Goal: Transaction & Acquisition: Purchase product/service

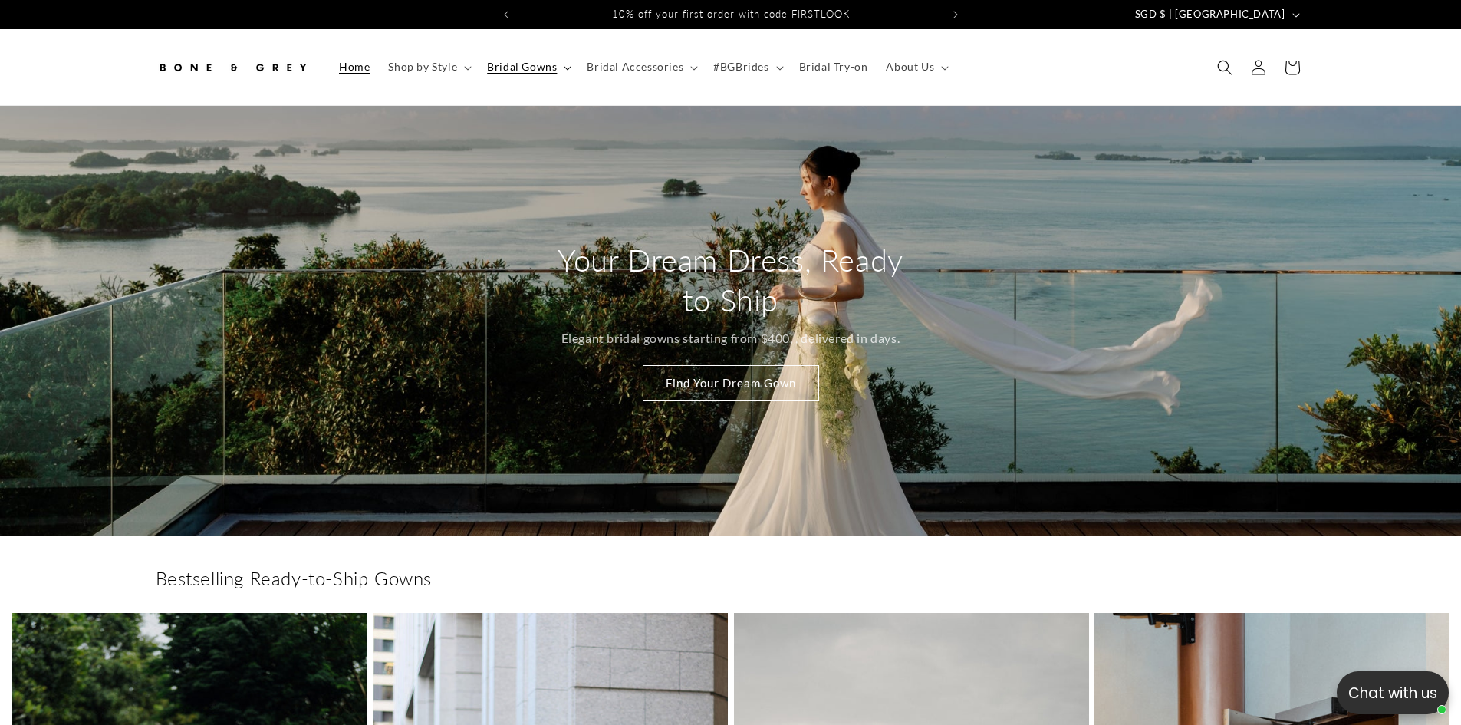
click at [511, 64] on span "Bridal Gowns" at bounding box center [522, 67] width 70 height 14
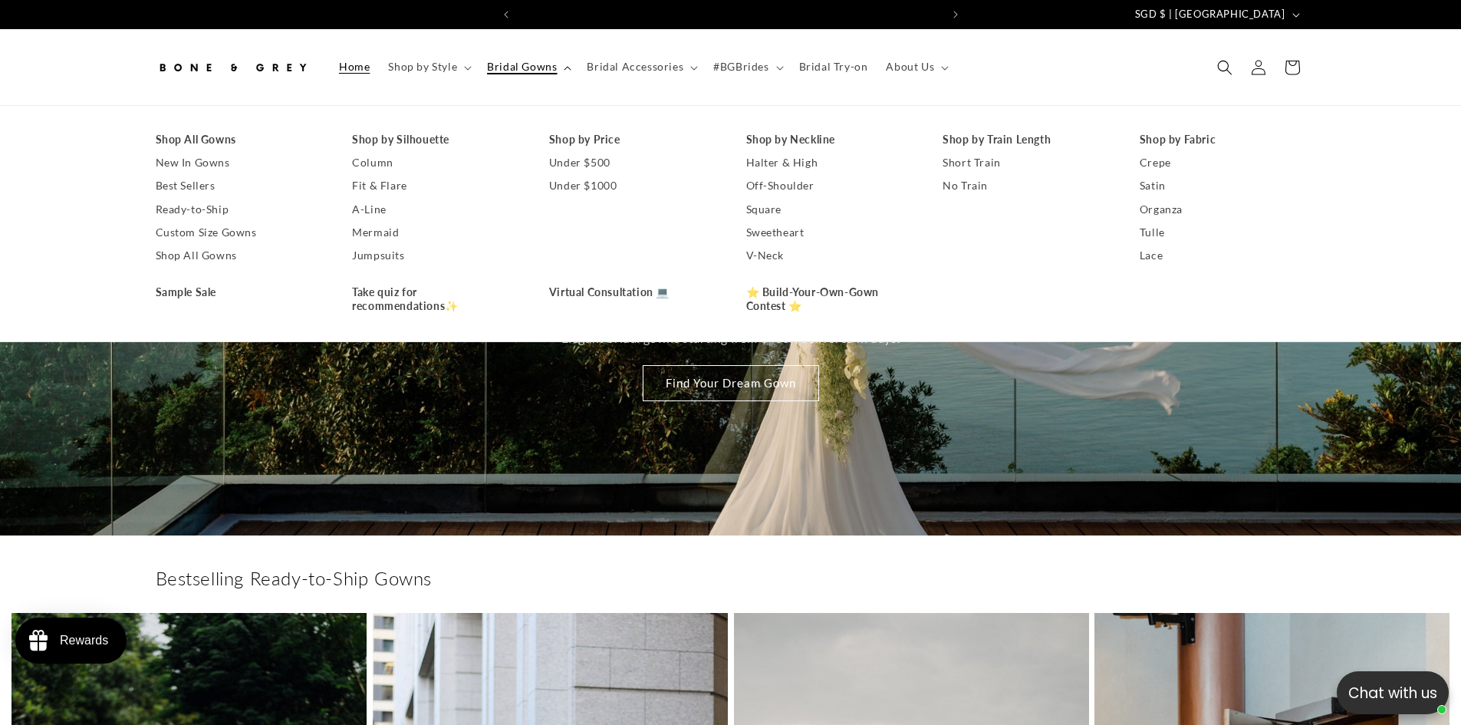
scroll to position [0, 422]
click at [378, 210] on link "A-Line" at bounding box center [435, 209] width 166 height 23
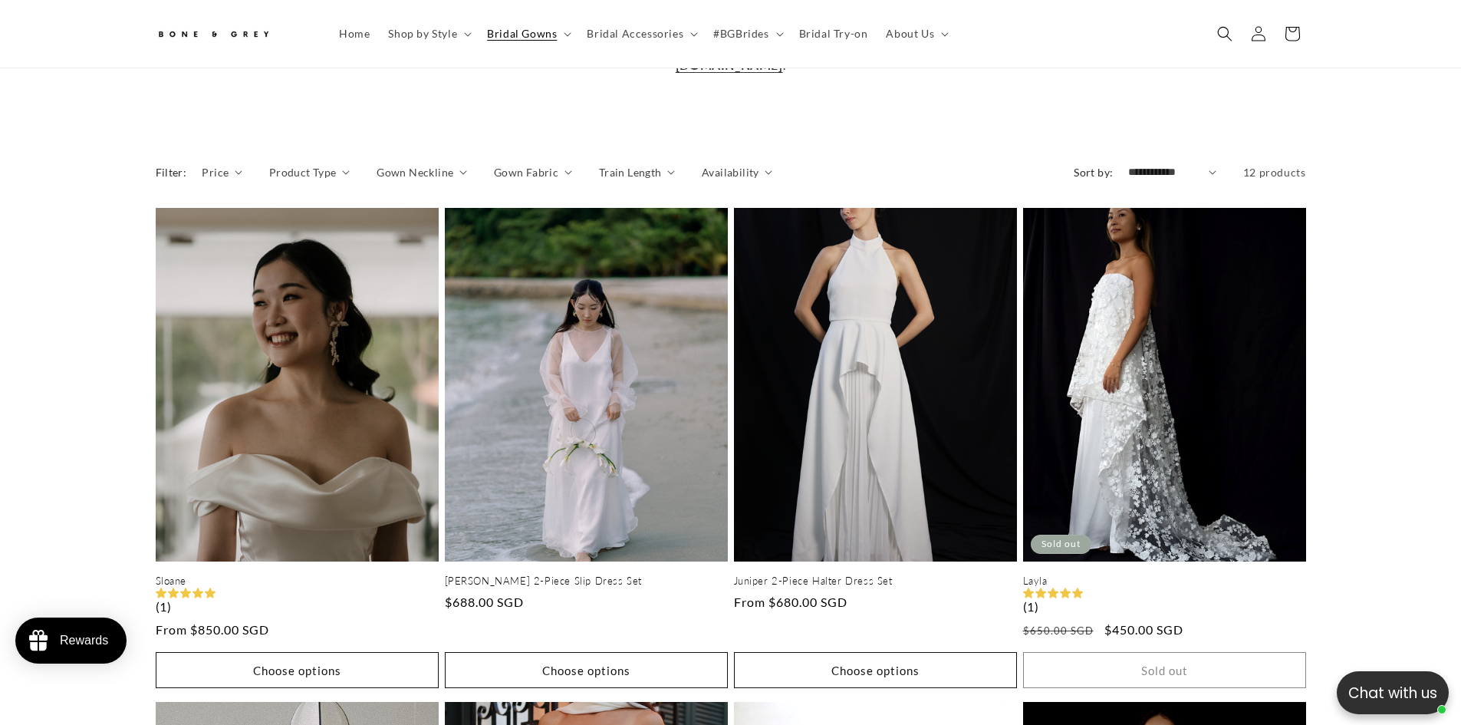
scroll to position [503, 0]
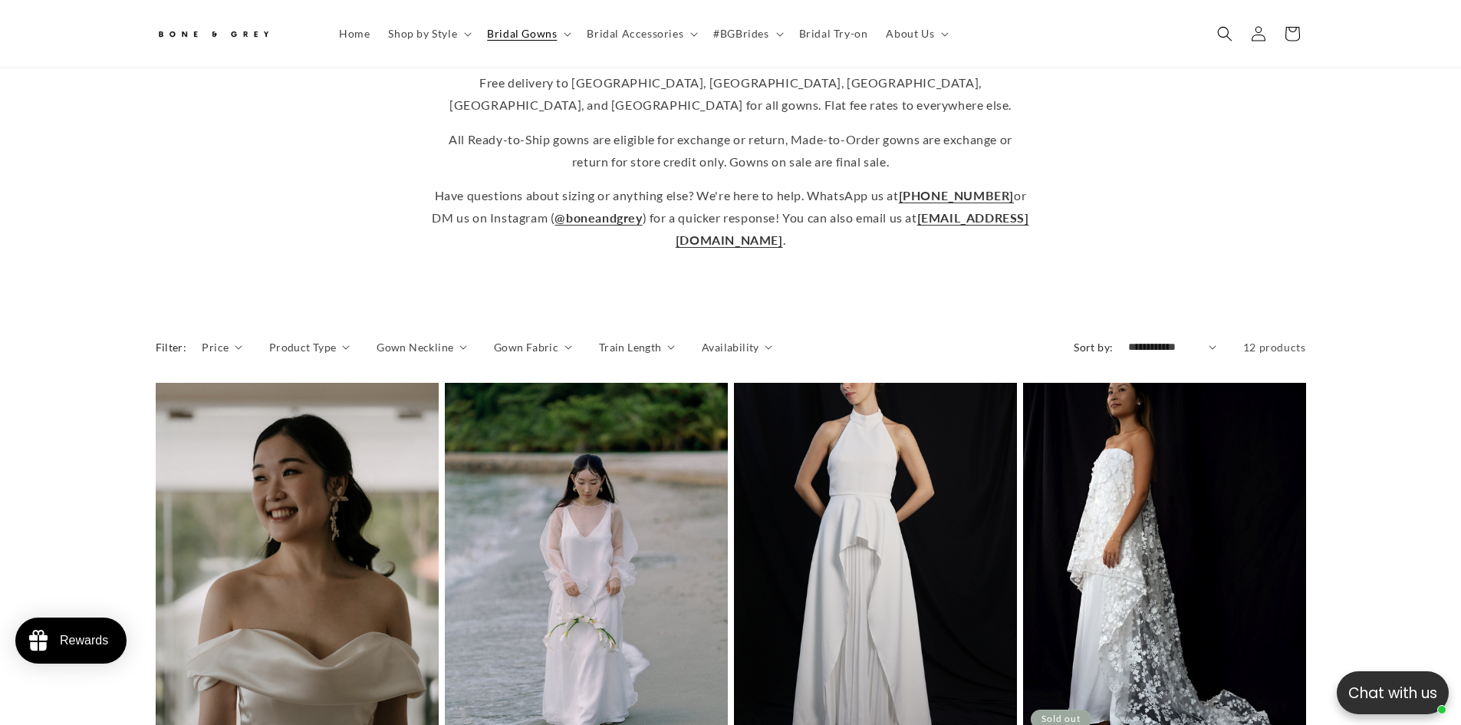
click at [1128, 347] on select "**********" at bounding box center [1172, 347] width 88 height 16
click at [340, 352] on summary "Product Type" at bounding box center [309, 347] width 81 height 16
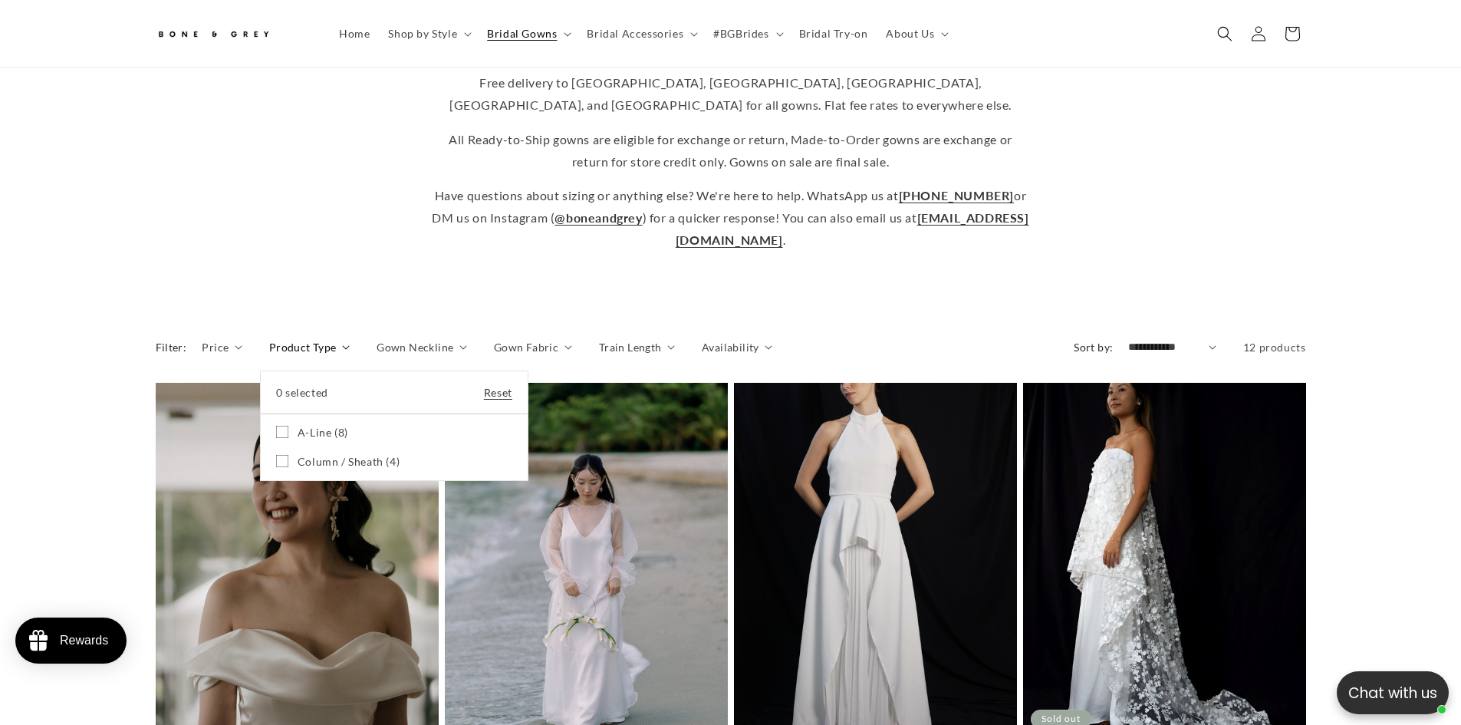
click at [350, 339] on summary "Product Type" at bounding box center [309, 347] width 81 height 16
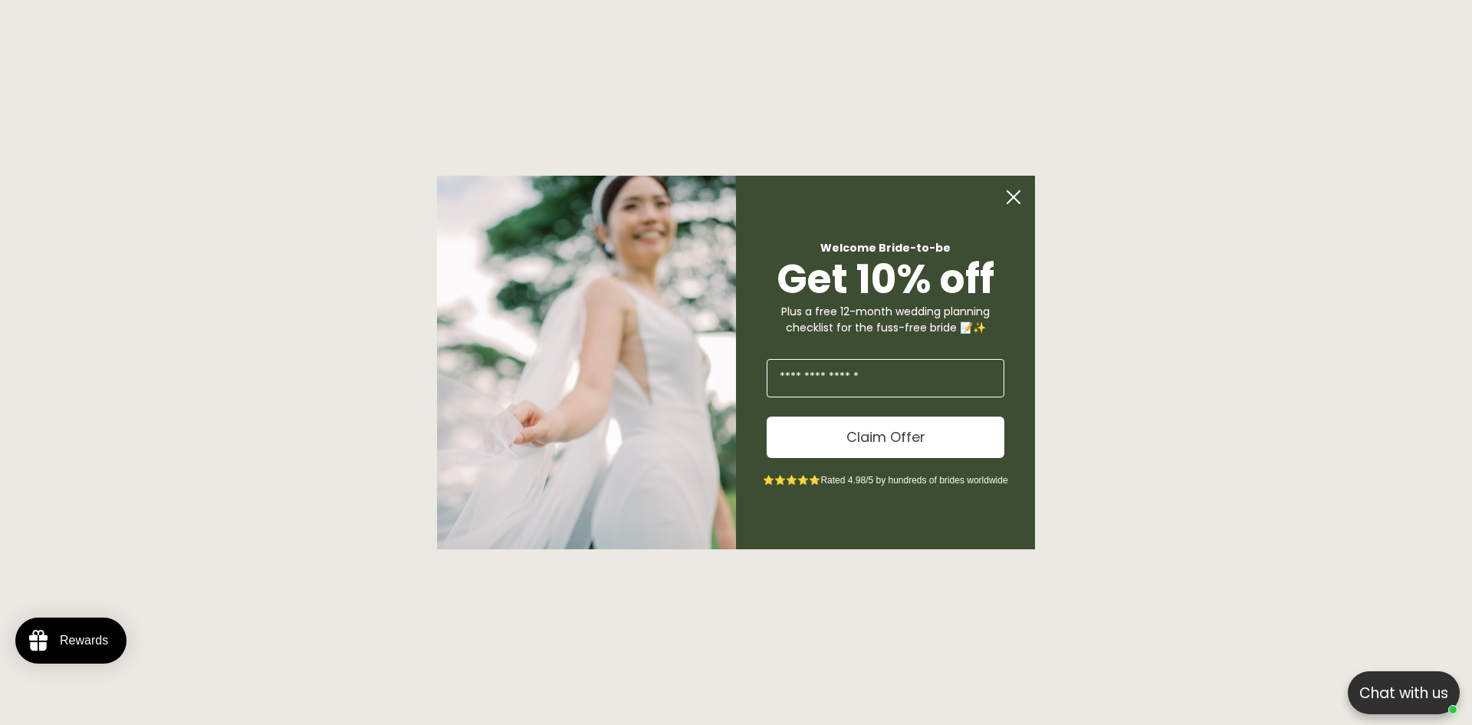
click at [1016, 196] on circle "Close dialog" at bounding box center [1013, 196] width 29 height 29
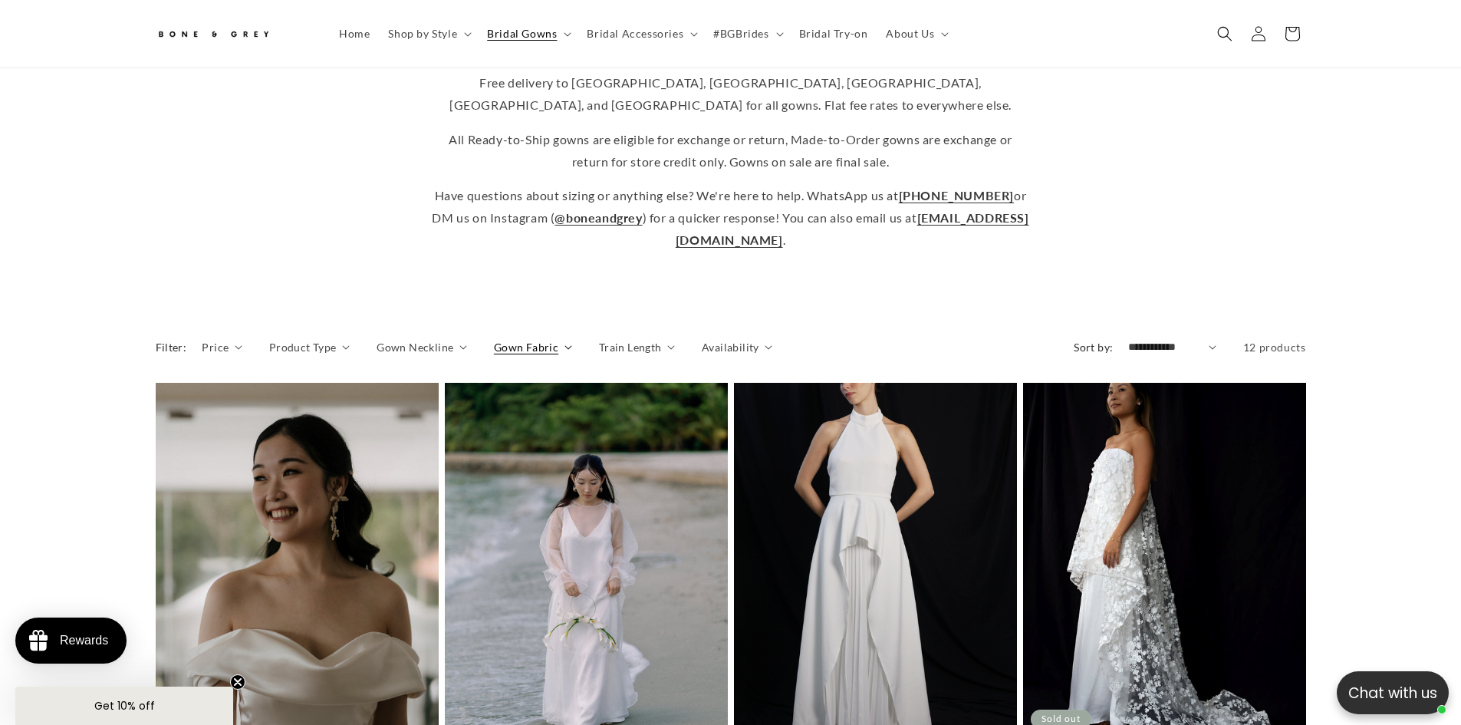
click at [536, 352] on span "Gown Fabric" at bounding box center [526, 347] width 64 height 16
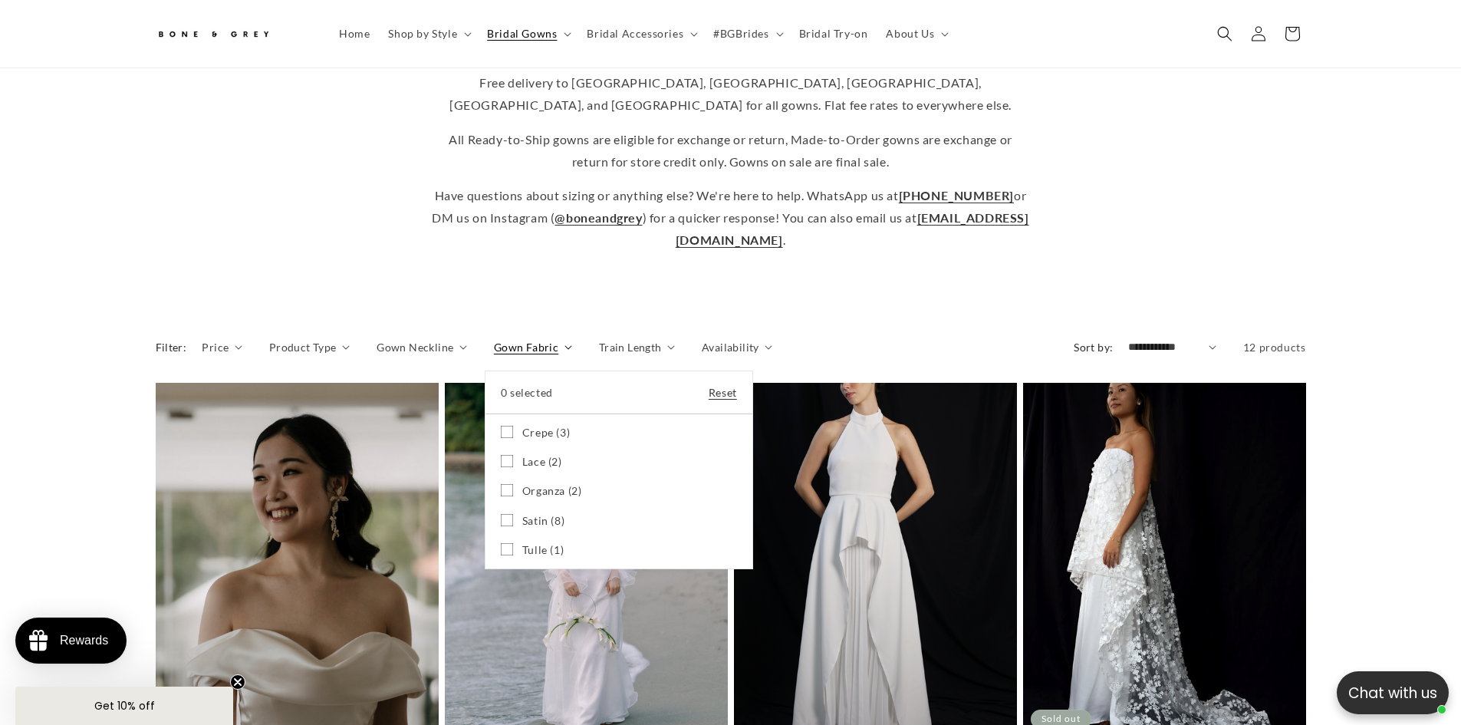
click at [532, 350] on summary "Gown Fabric" at bounding box center [533, 347] width 78 height 16
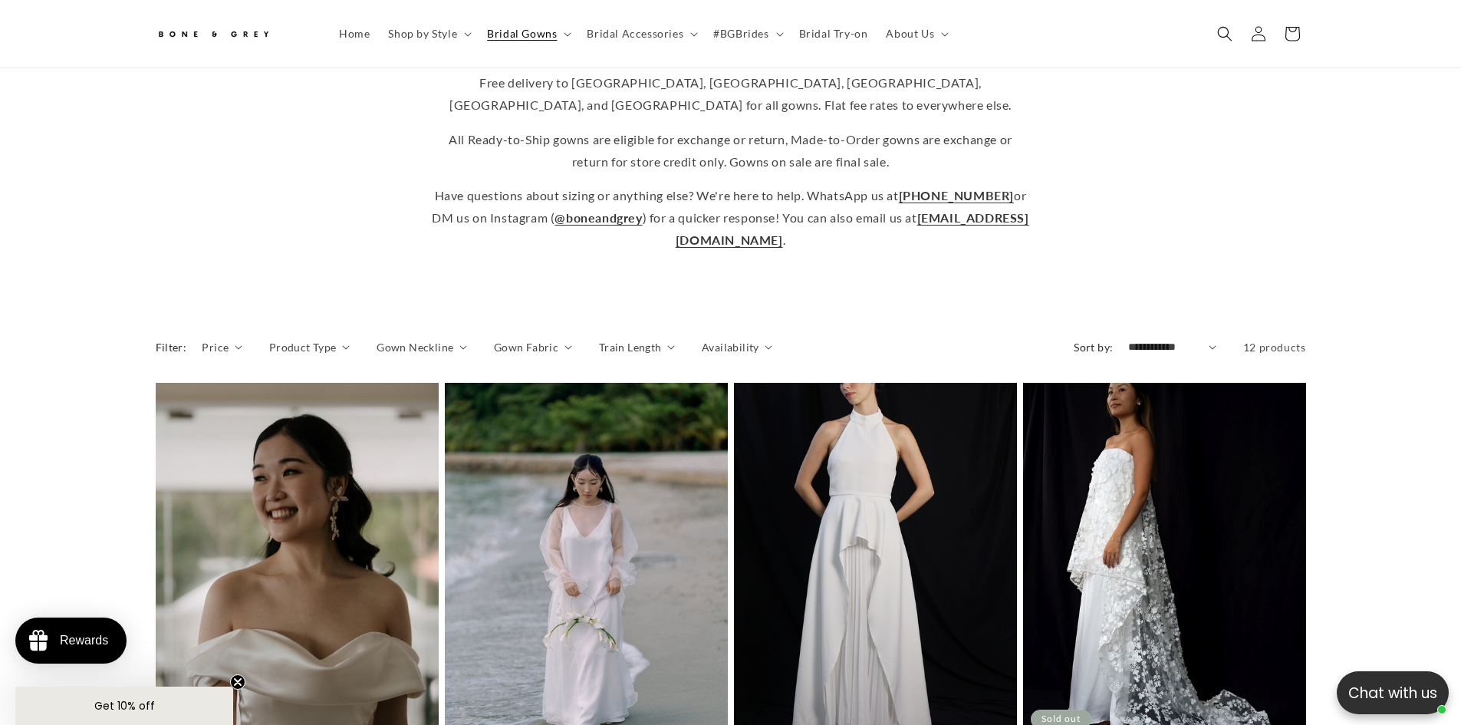
click at [589, 339] on div "Filter: Price The highest price is $2,100.00 Reset $ From $ To Product Type" at bounding box center [590, 353] width 869 height 28
click at [622, 339] on span "Train Length" at bounding box center [630, 347] width 63 height 16
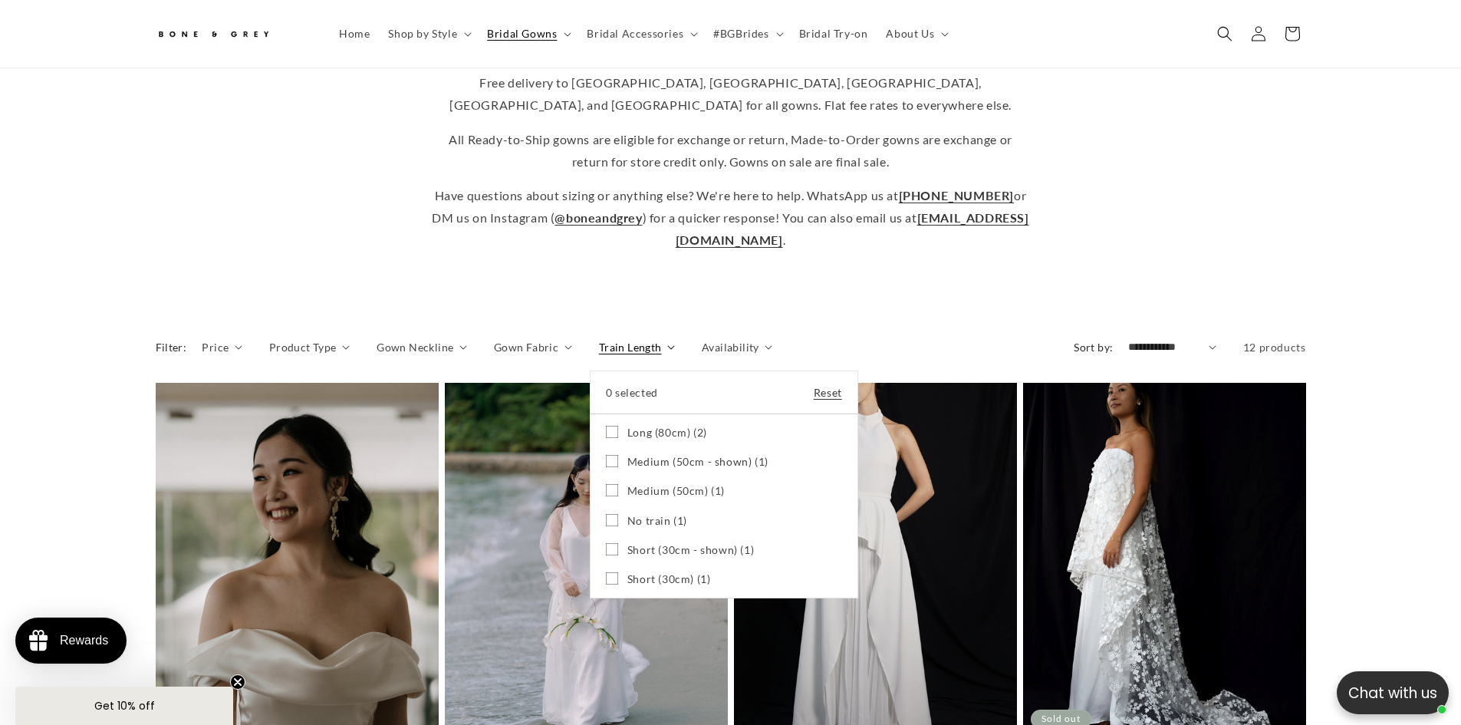
scroll to position [0, 0]
click at [662, 516] on span "No train (1)" at bounding box center [657, 521] width 60 height 14
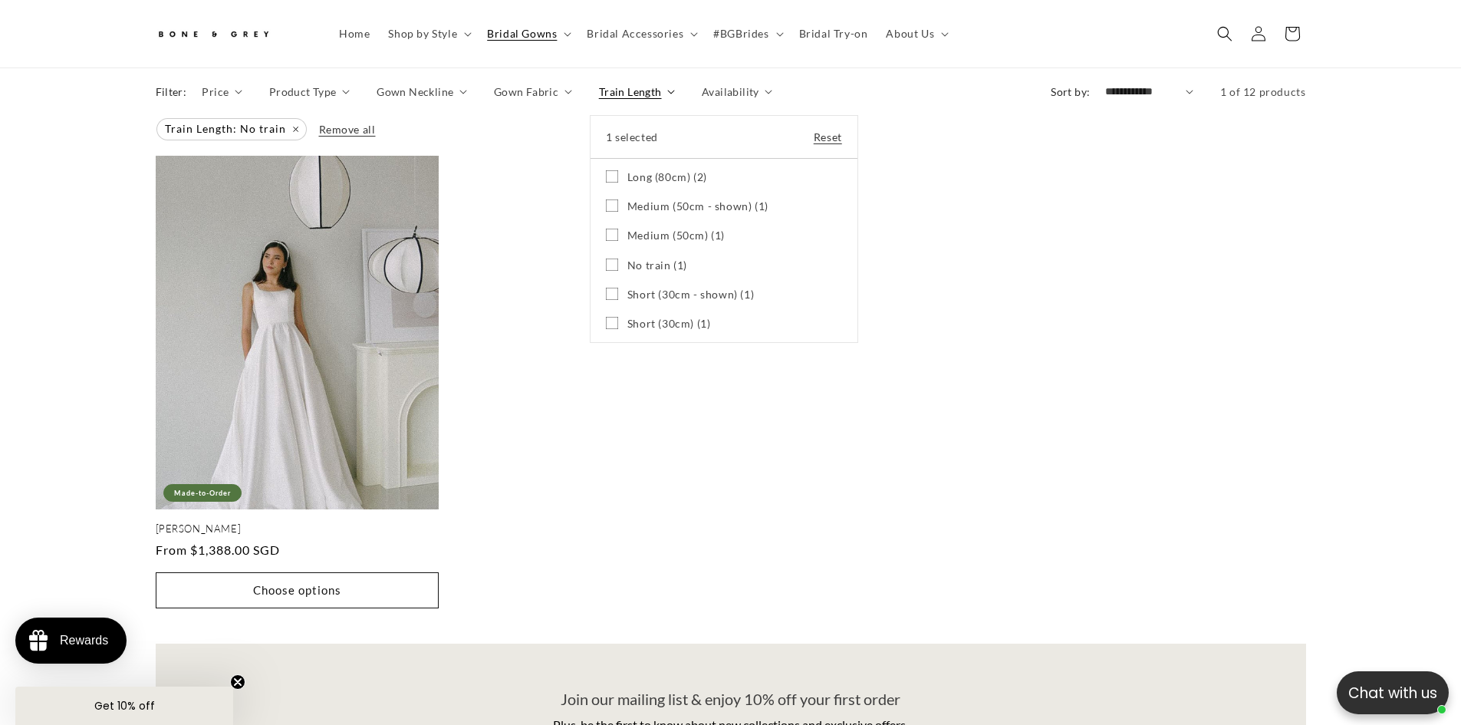
scroll to position [0, 422]
click at [664, 173] on span "Long (80cm) (2)" at bounding box center [667, 177] width 80 height 14
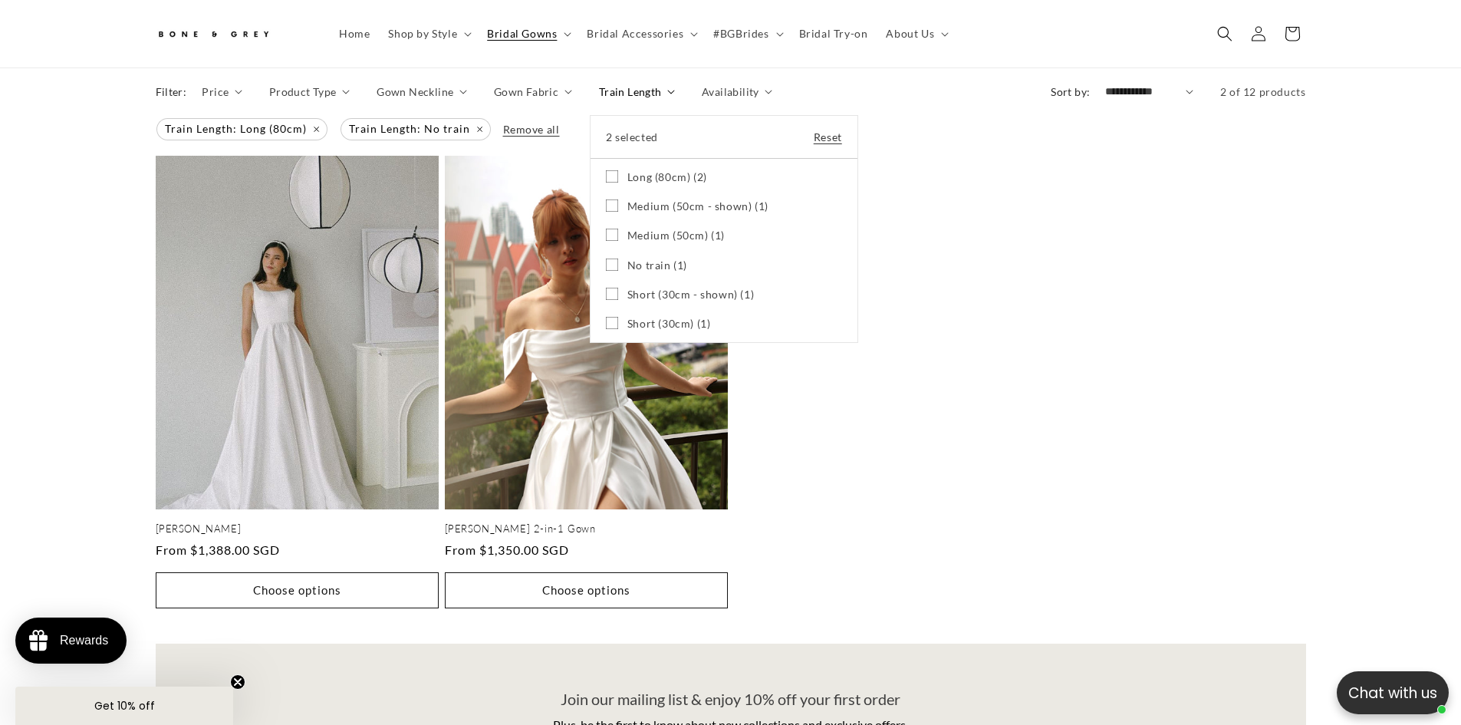
scroll to position [0, 843]
drag, startPoint x: 1049, startPoint y: 480, endPoint x: 1034, endPoint y: 480, distance: 14.6
click at [675, 100] on summary "Train Length" at bounding box center [637, 92] width 76 height 16
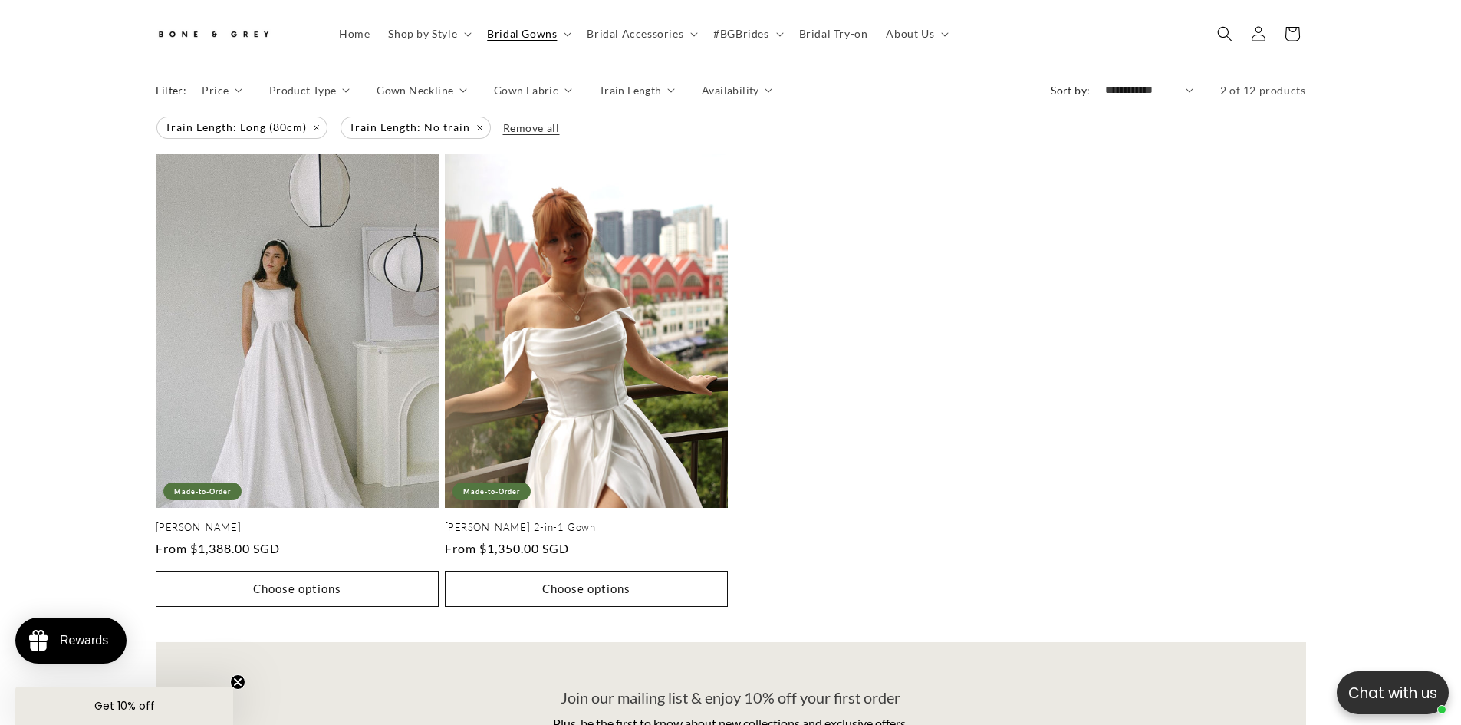
scroll to position [630, 0]
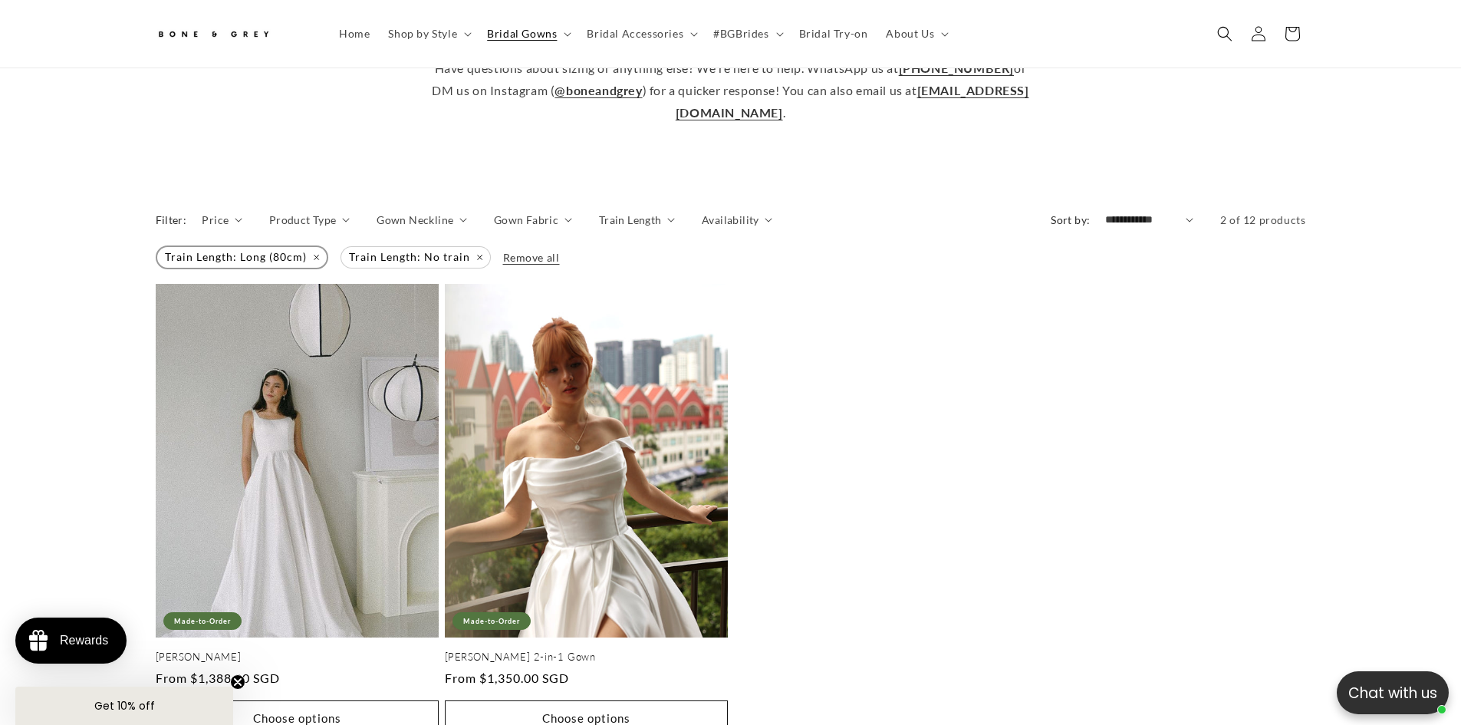
click at [325, 254] on link "Train Length: Long (80cm) Remove filter" at bounding box center [242, 257] width 173 height 21
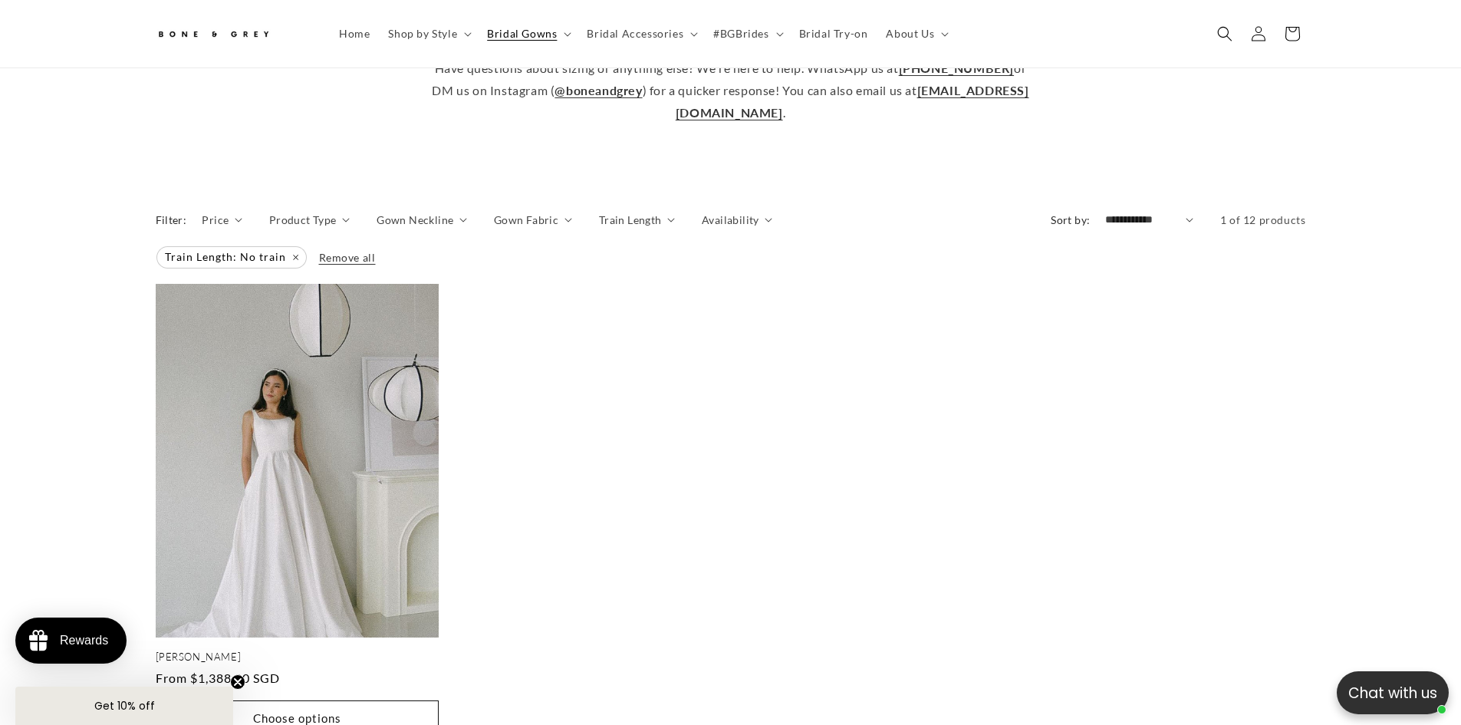
click at [319, 254] on span "Remove all" at bounding box center [347, 257] width 57 height 13
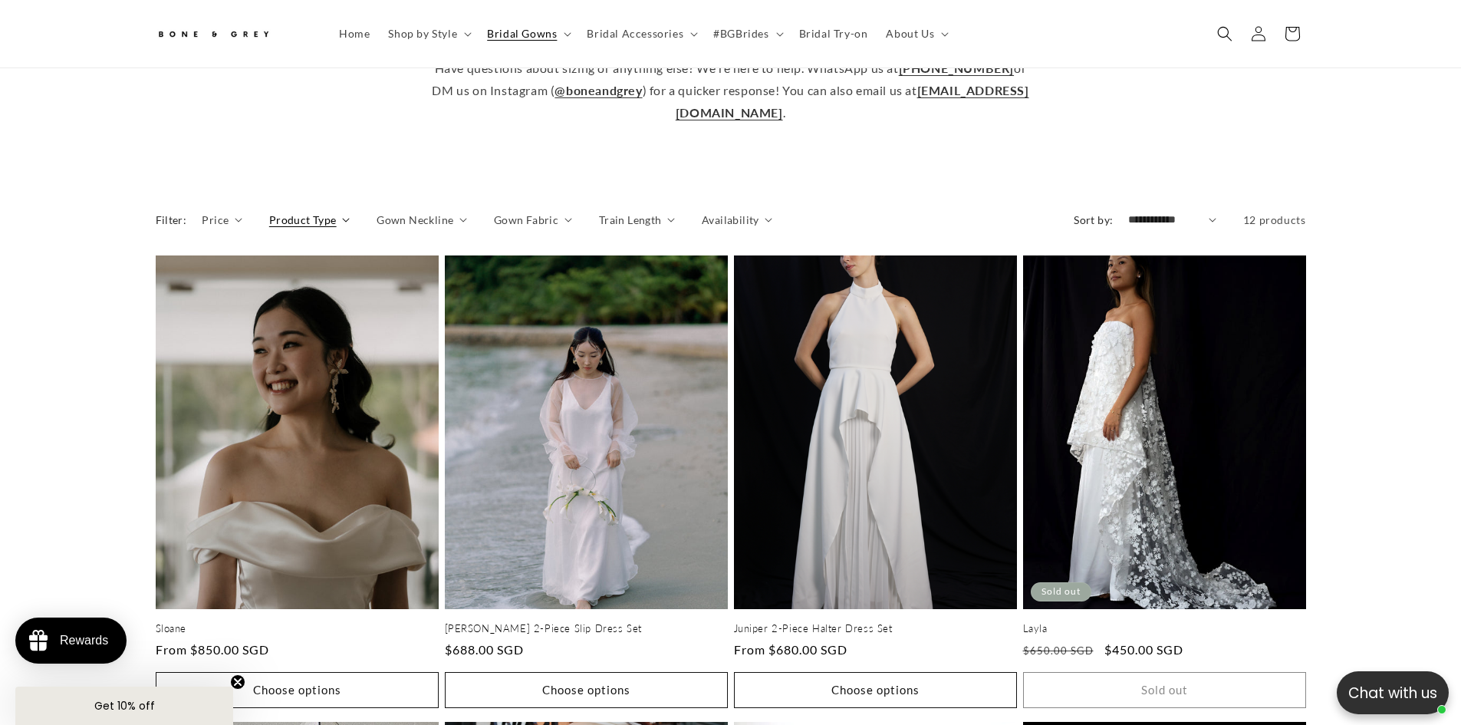
scroll to position [0, 422]
click at [311, 222] on span "Product Type" at bounding box center [302, 220] width 67 height 16
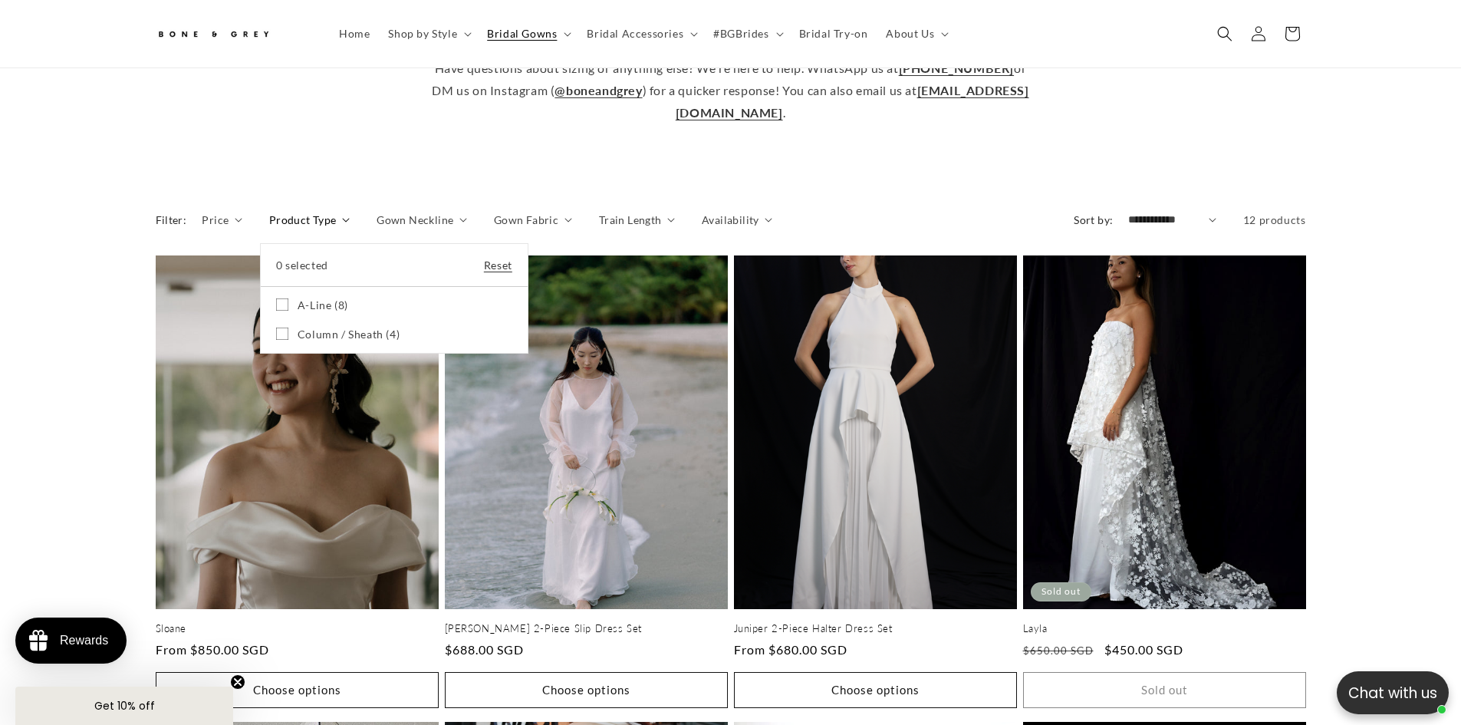
click at [278, 304] on icon at bounding box center [282, 304] width 12 height 12
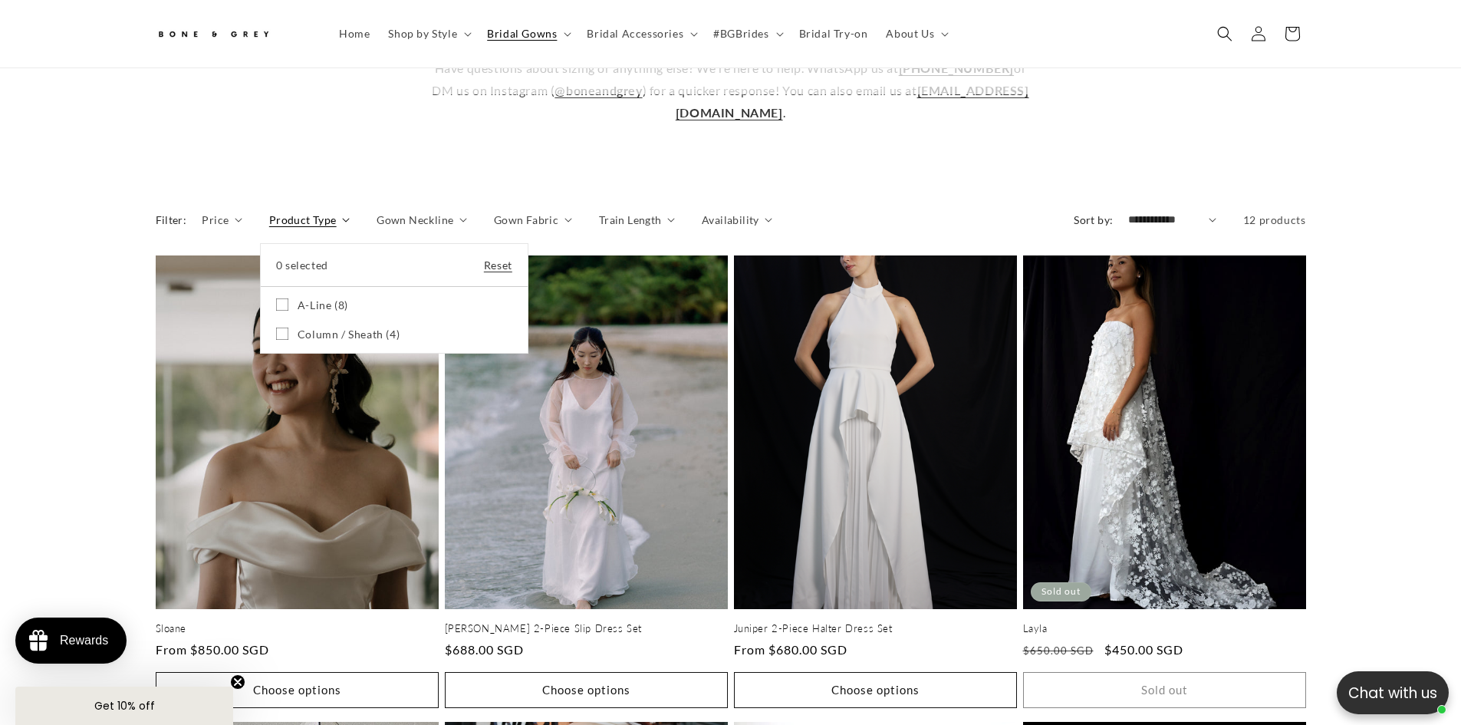
click at [269, 228] on summary "Product Type" at bounding box center [309, 220] width 81 height 16
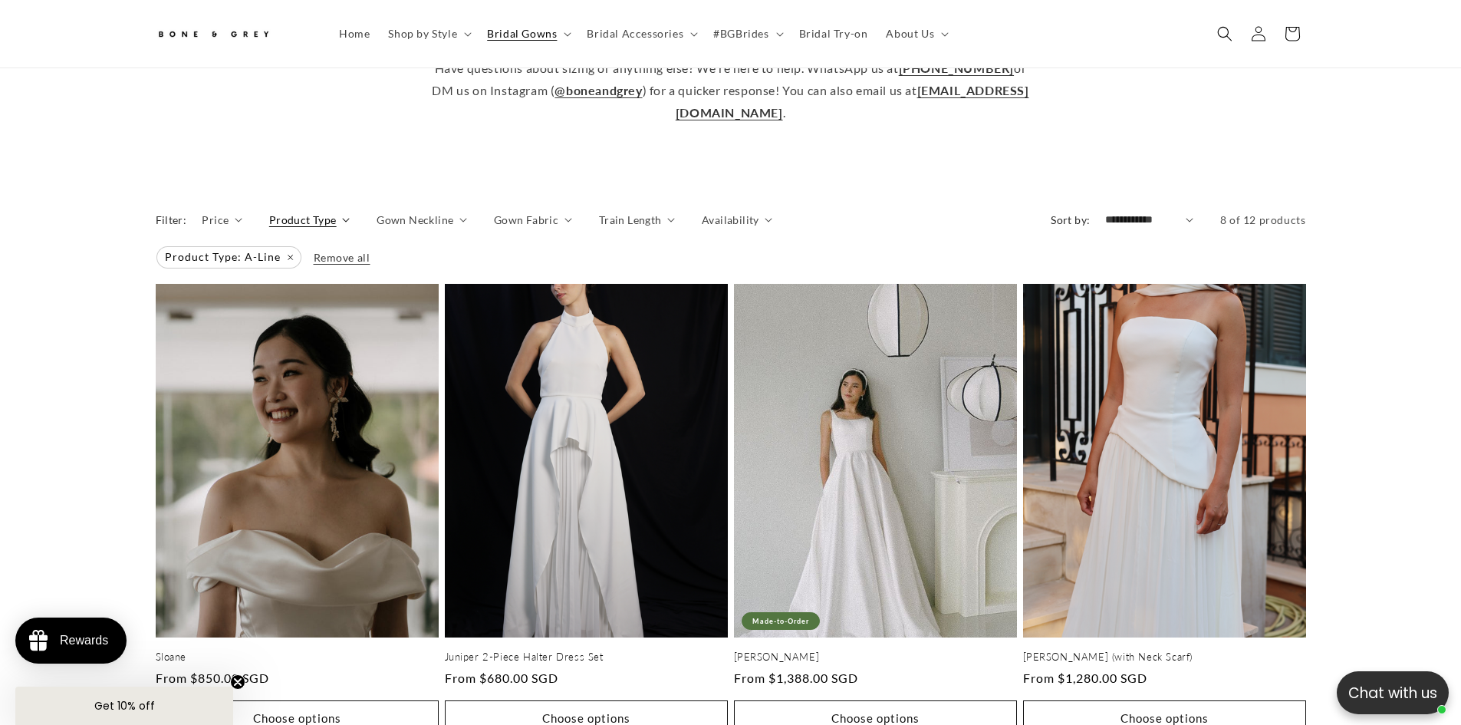
click at [274, 219] on span "Product Type" at bounding box center [302, 220] width 67 height 16
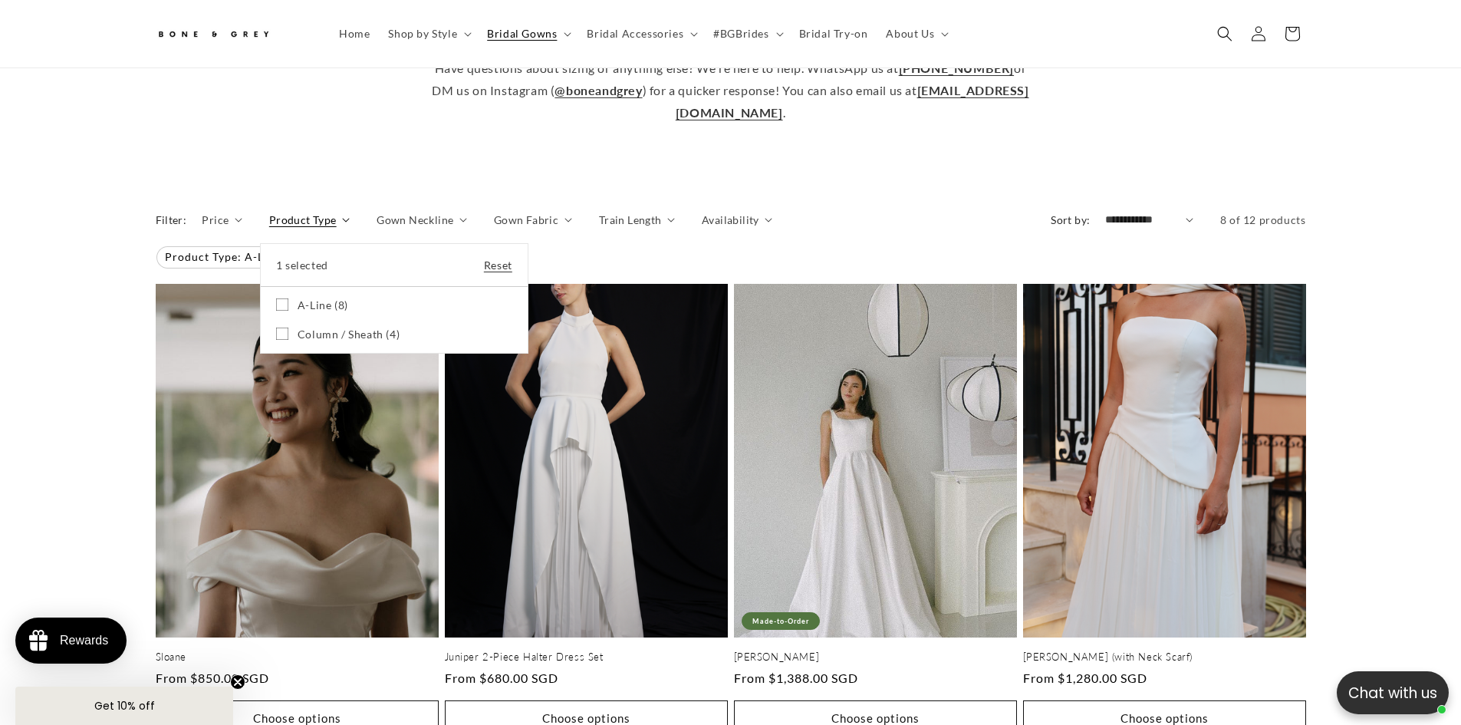
click at [350, 224] on summary "Product Type" at bounding box center [309, 220] width 81 height 16
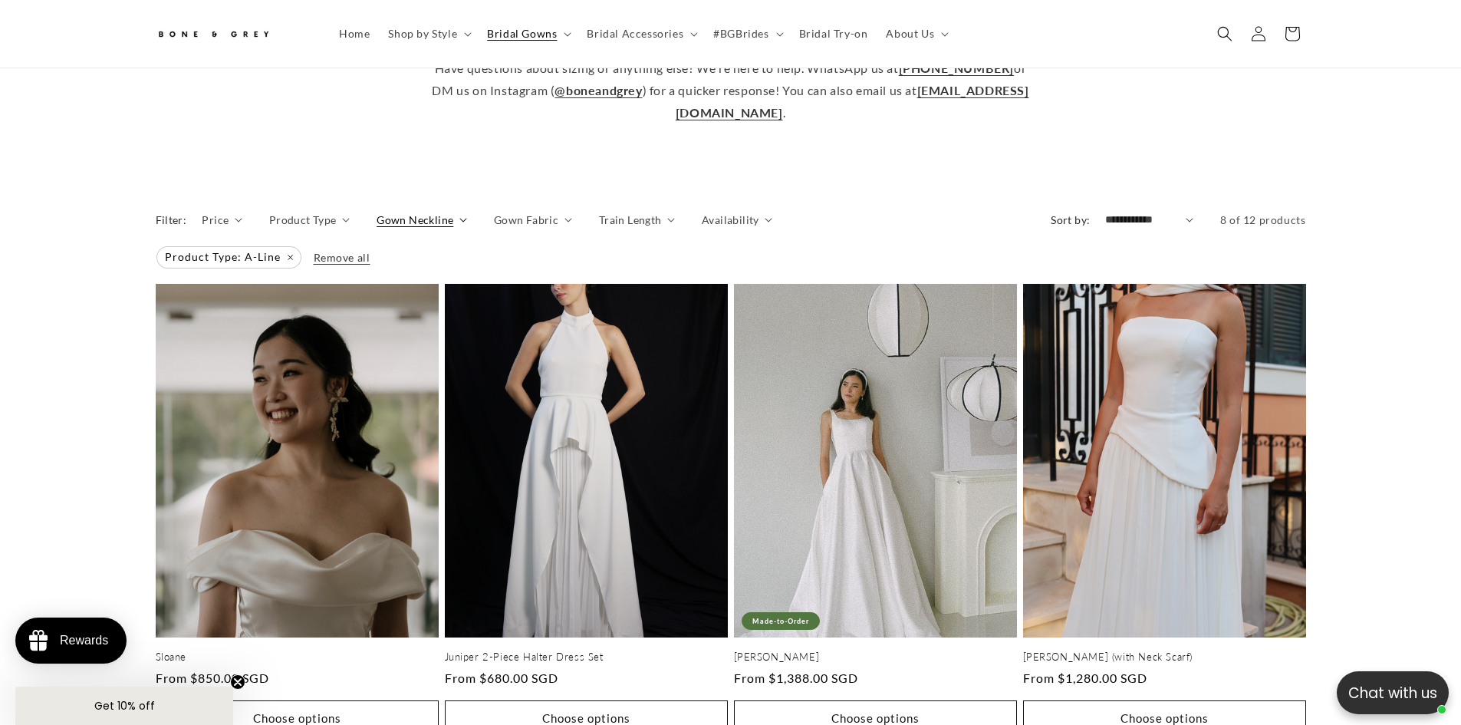
click at [406, 217] on span "Gown Neckline" at bounding box center [414, 220] width 77 height 16
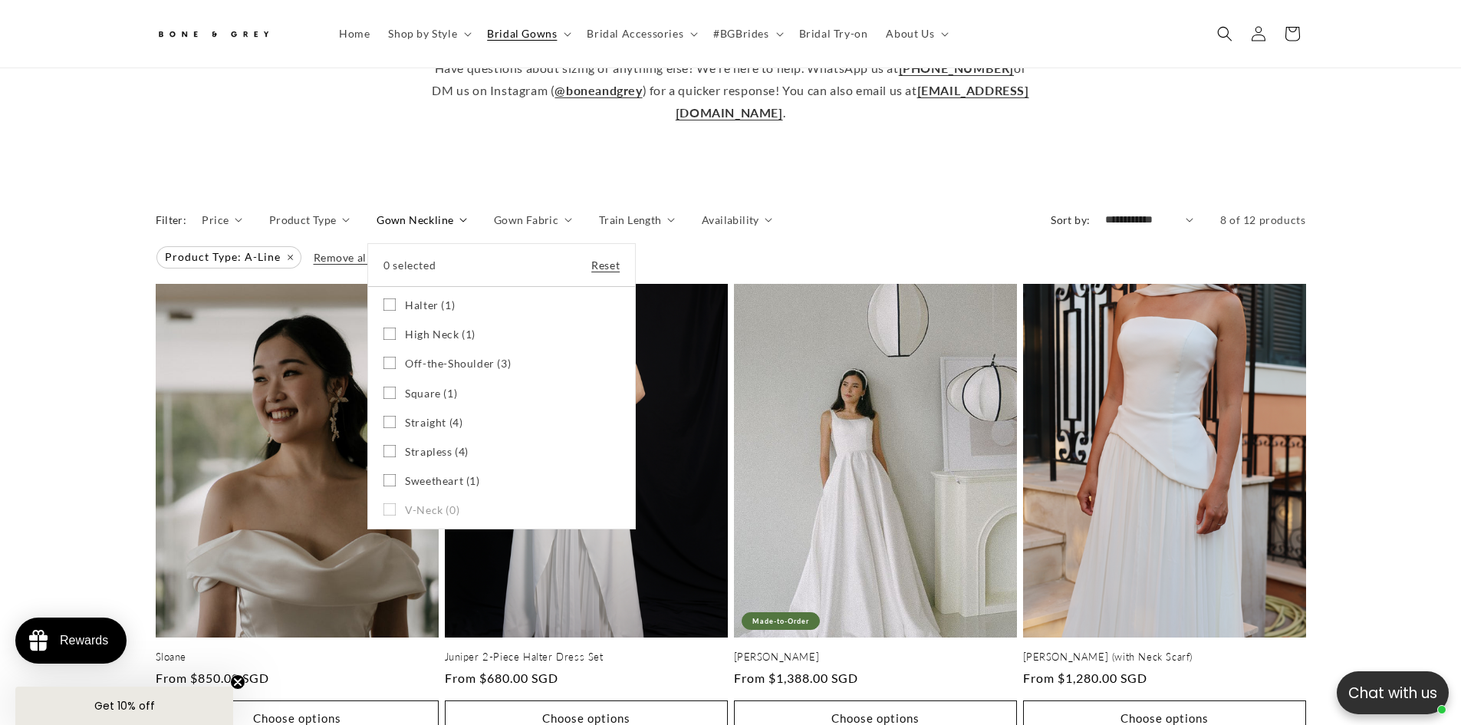
click at [426, 352] on label "Off-the-Shoulder (3) Off-the-Shoulder (3 products)" at bounding box center [501, 363] width 236 height 29
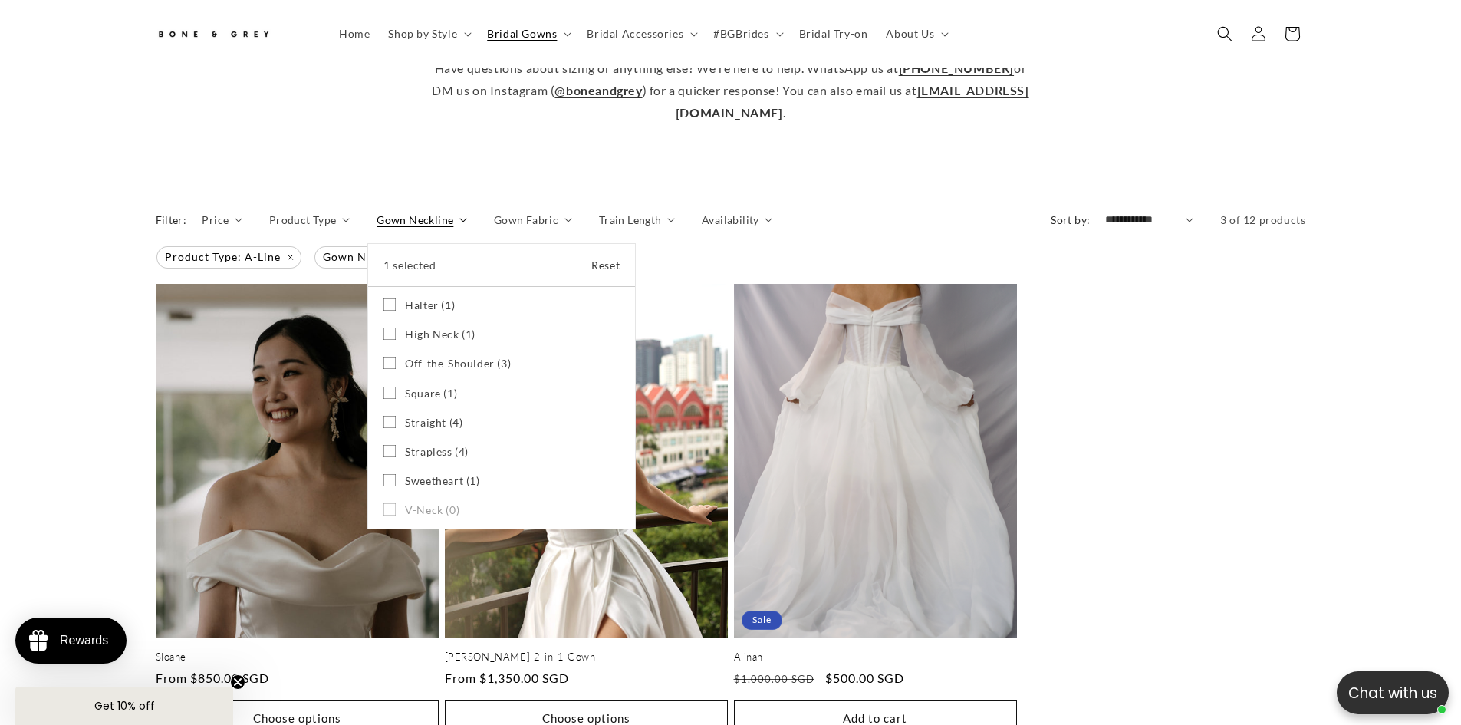
scroll to position [0, 422]
click at [467, 228] on summary "Gown Neckline" at bounding box center [421, 220] width 90 height 16
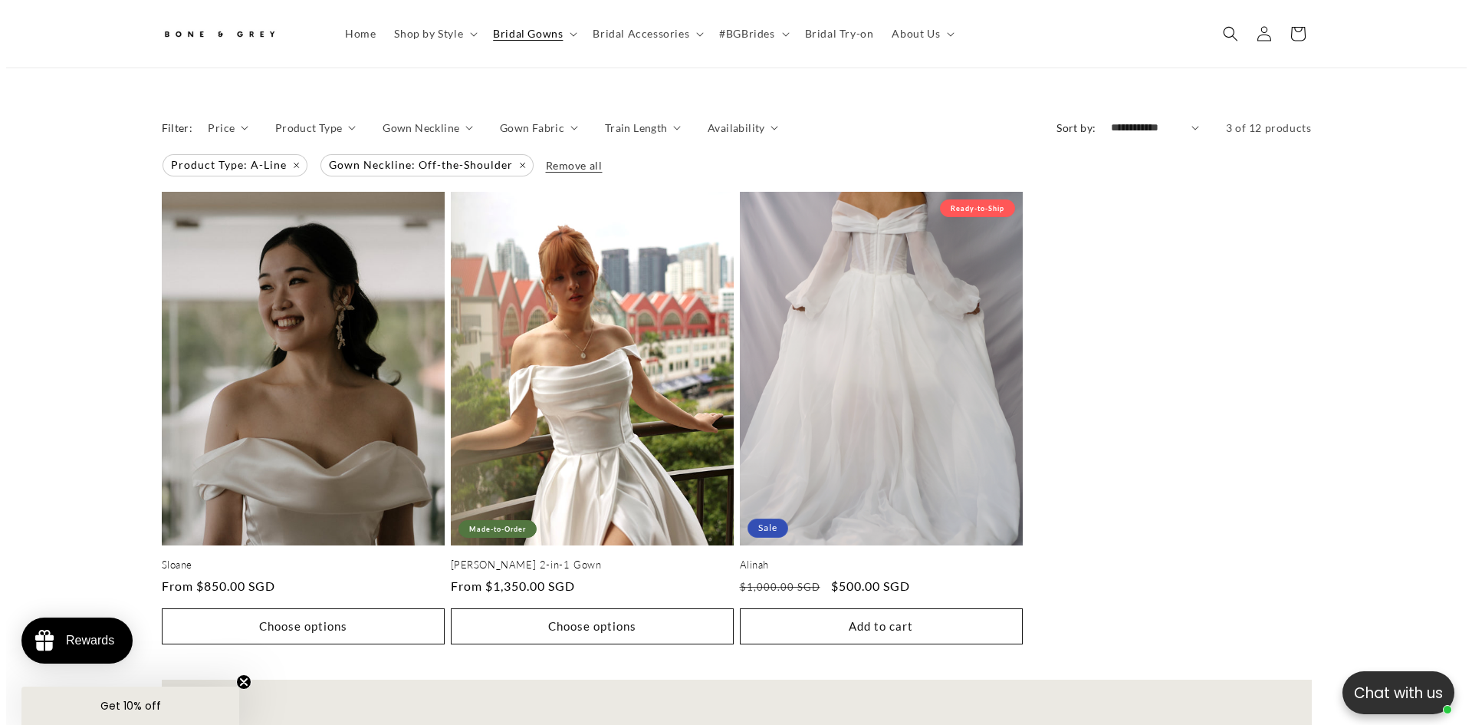
scroll to position [758, 0]
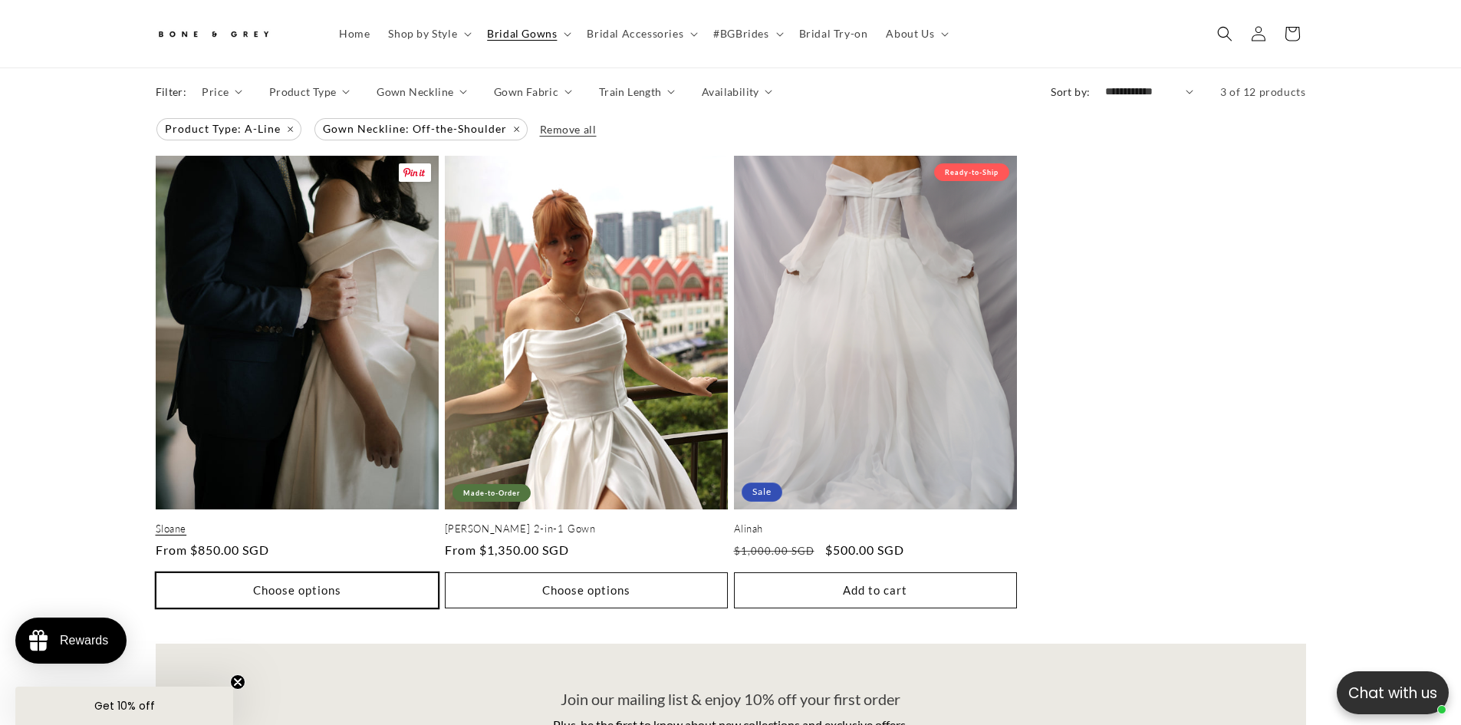
click at [354, 573] on button "Choose options" at bounding box center [297, 590] width 283 height 36
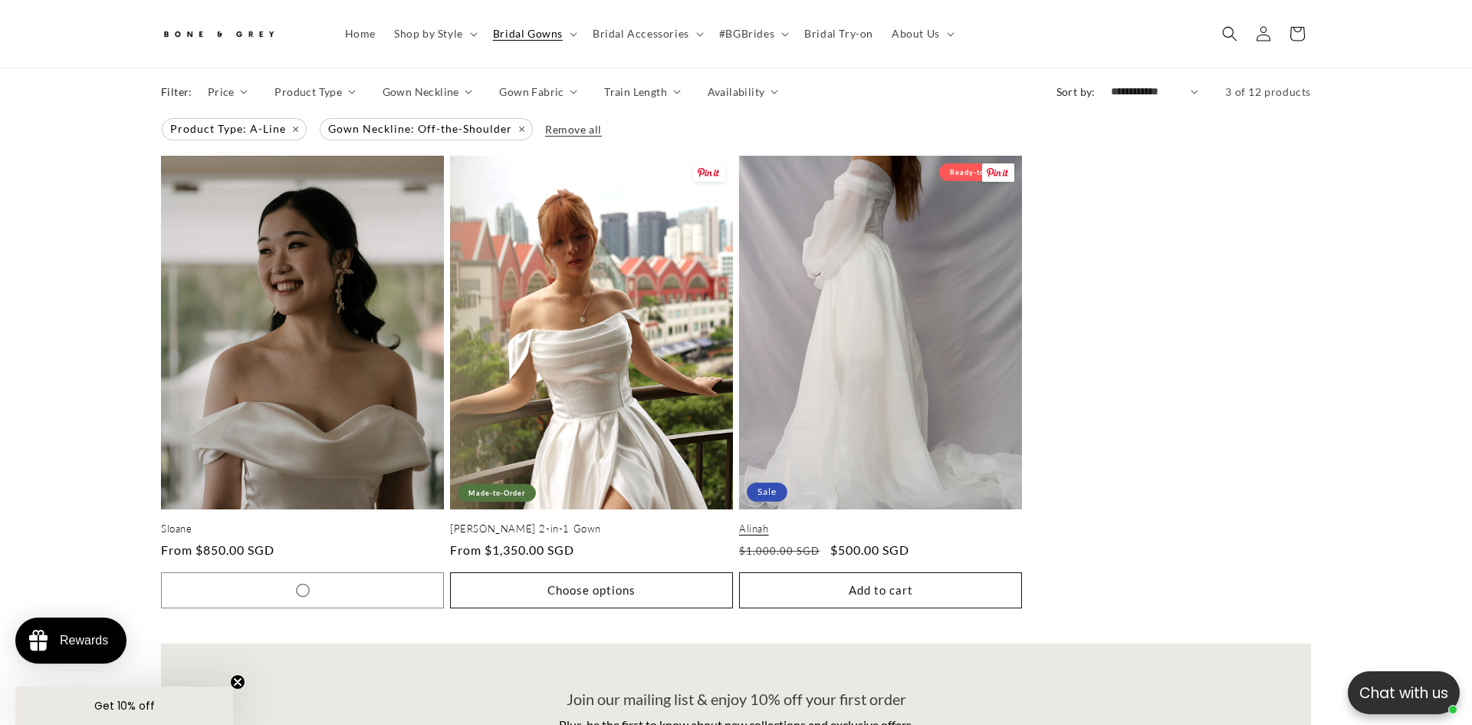
scroll to position [0, 0]
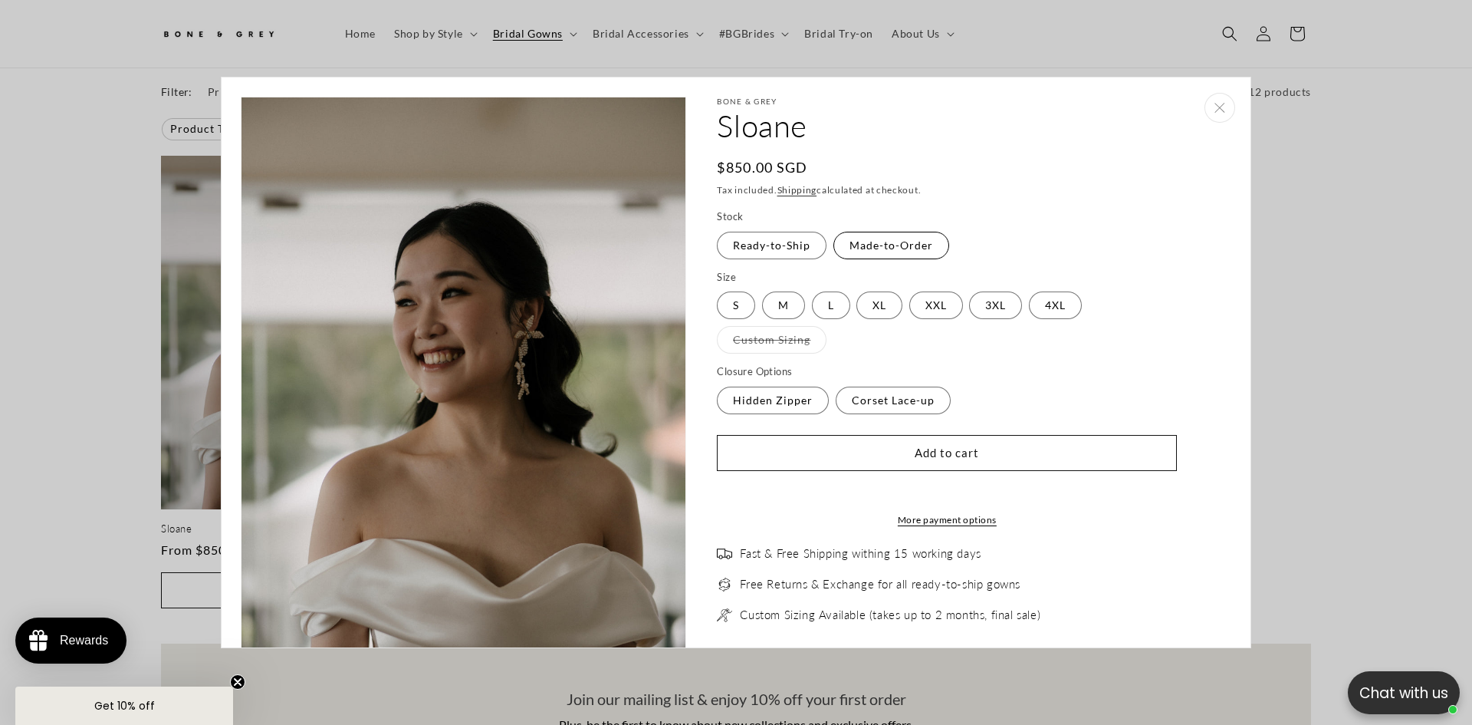
click at [883, 247] on label "Made-to-Order Variant sold out or unavailable" at bounding box center [891, 246] width 116 height 28
click at [795, 249] on label "Ready-to-Ship Variant sold out or unavailable" at bounding box center [772, 246] width 110 height 28
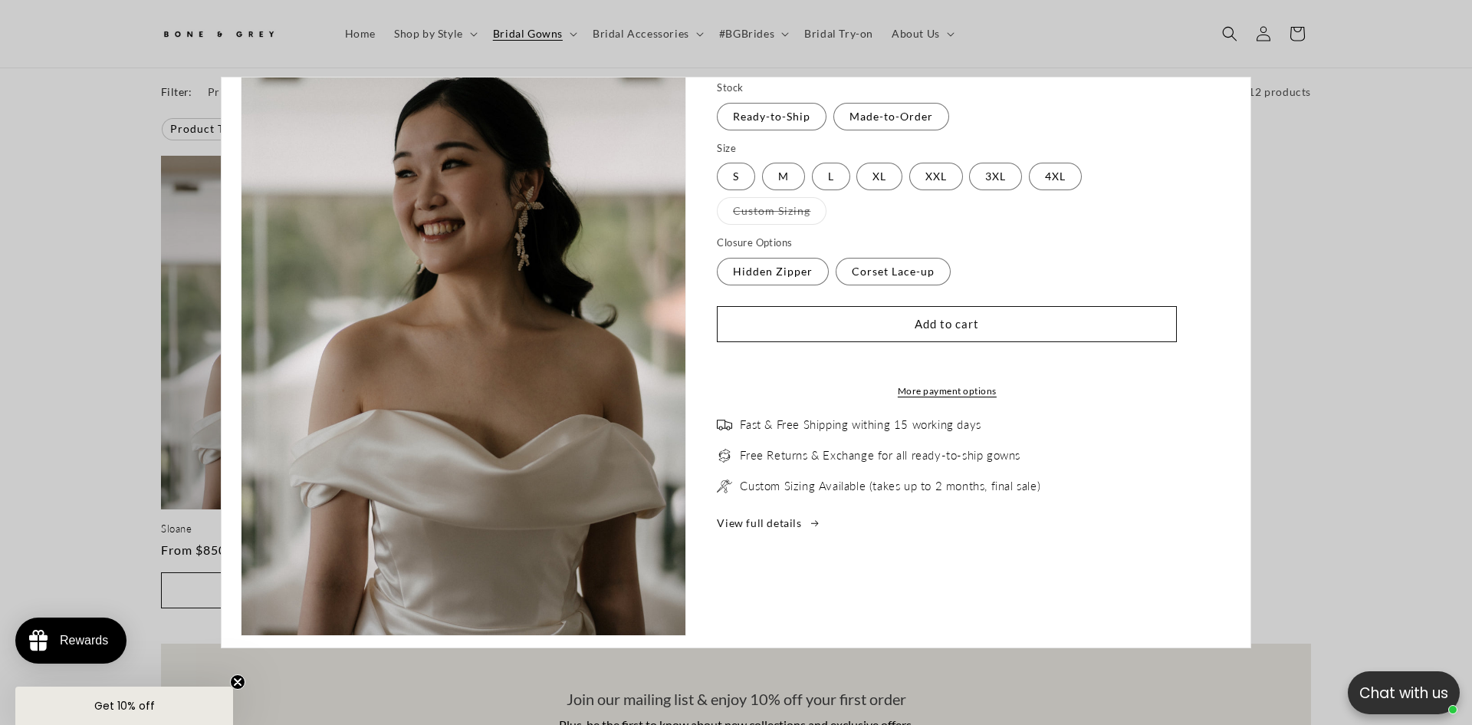
scroll to position [0, 422]
